Goal: Information Seeking & Learning: Understand process/instructions

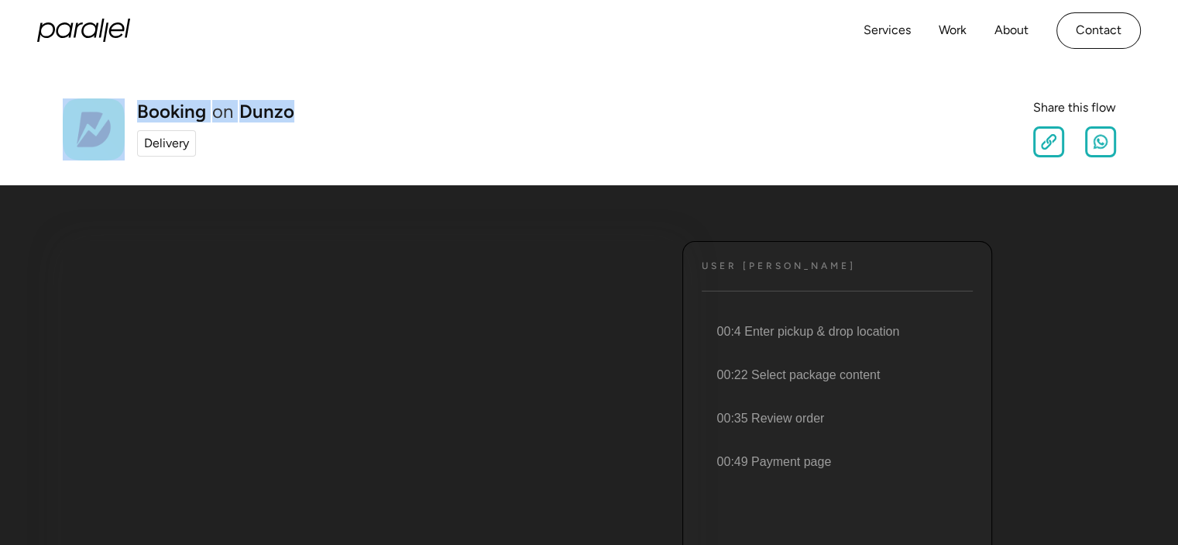
drag, startPoint x: 354, startPoint y: 128, endPoint x: 96, endPoint y: 116, distance: 258.2
click at [96, 116] on div "Booking on Dunzo Delivery Share this flow" at bounding box center [589, 129] width 1053 height 62
click at [328, 114] on div "Booking on Dunzo Delivery Share this flow" at bounding box center [589, 129] width 1053 height 62
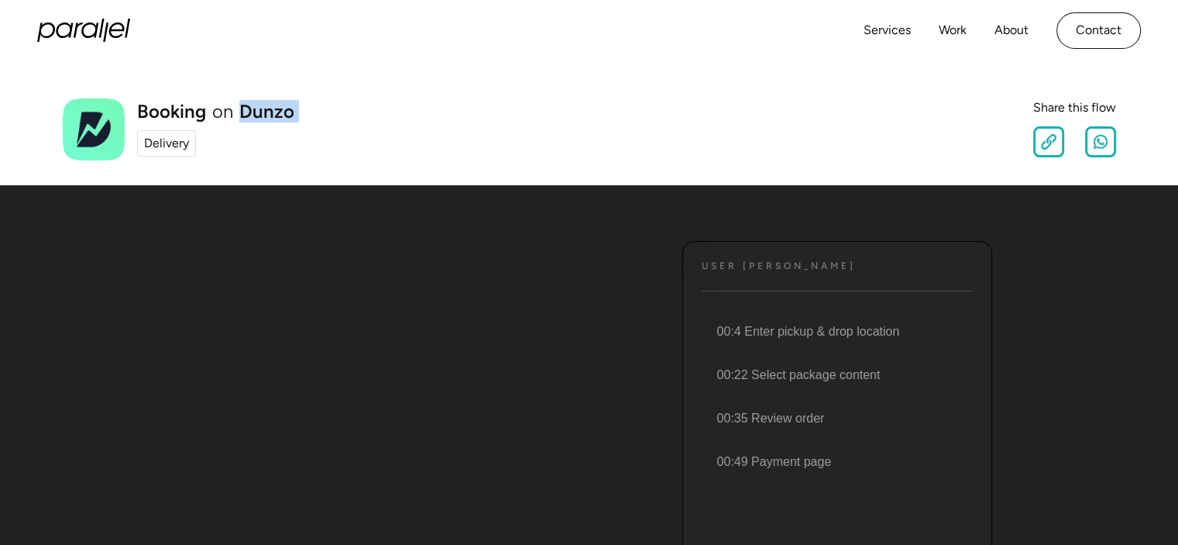
click at [328, 114] on div "Booking on Dunzo Delivery Share this flow" at bounding box center [589, 129] width 1053 height 62
click at [200, 106] on h1 "Booking" at bounding box center [171, 111] width 69 height 19
click at [130, 108] on div "Booking on Dunzo Delivery" at bounding box center [179, 129] width 232 height 62
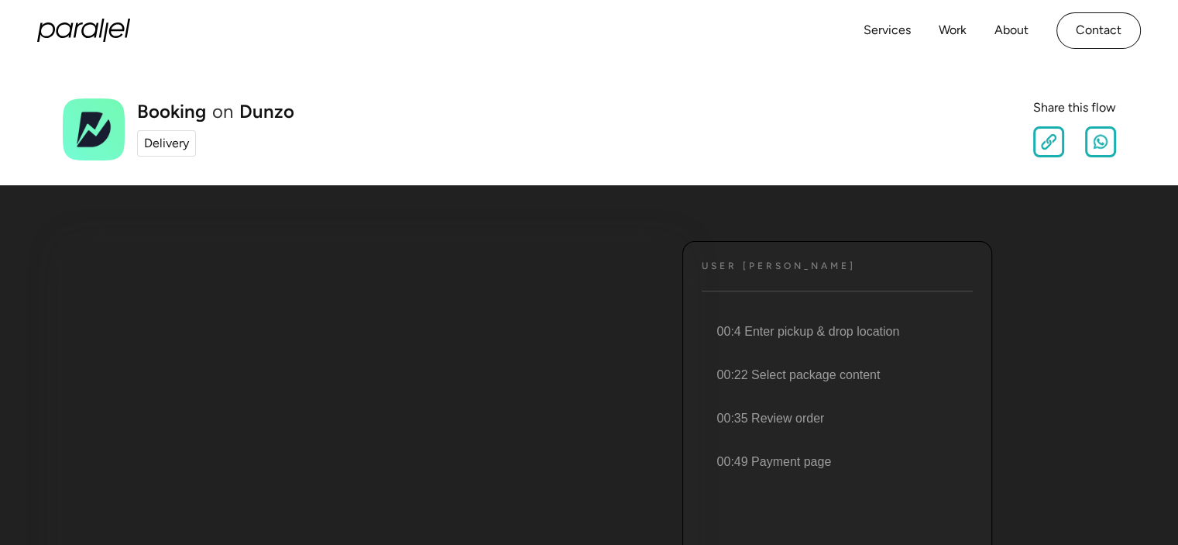
click at [163, 110] on h1 "Booking" at bounding box center [171, 111] width 69 height 19
click at [267, 115] on link "Dunzo" at bounding box center [266, 111] width 55 height 19
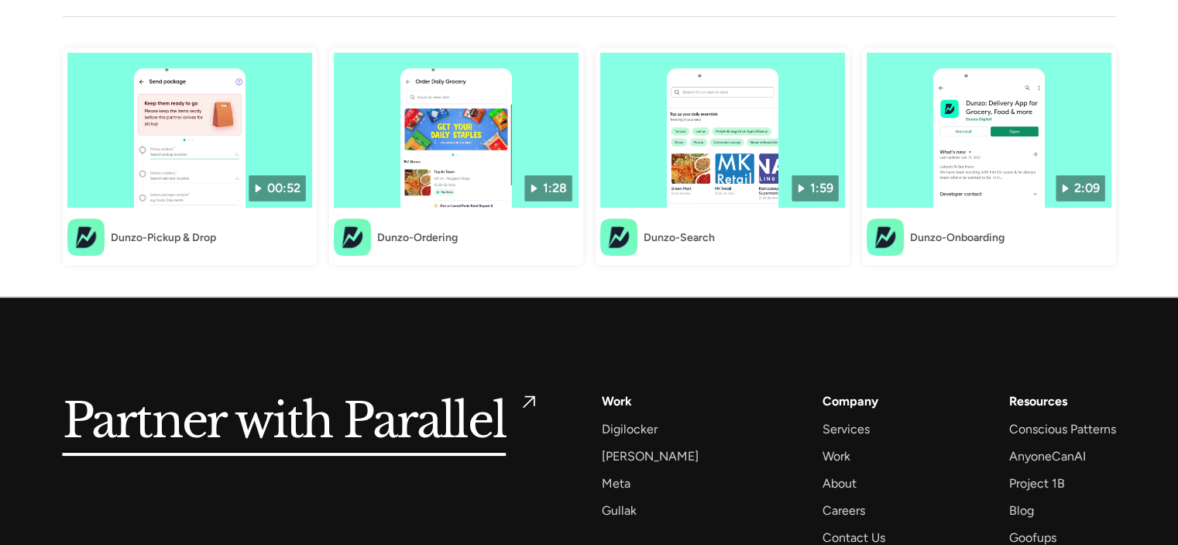
click at [483, 172] on img at bounding box center [456, 130] width 245 height 155
